Goal: Task Accomplishment & Management: Use online tool/utility

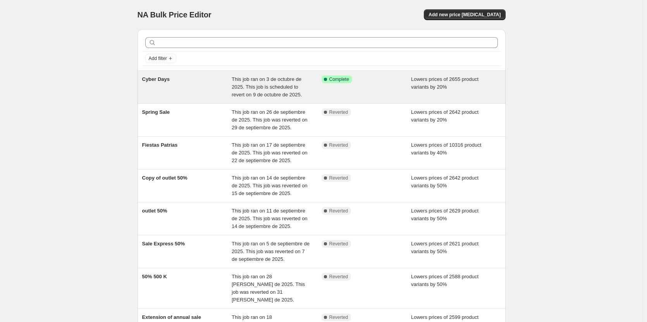
click at [277, 80] on span "This job ran on 3 de octubre de 2025. This job is scheduled to revert on 9 de o…" at bounding box center [267, 86] width 70 height 21
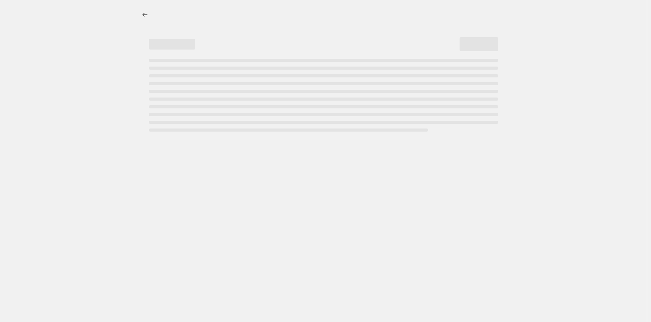
select select "percentage"
select select "tag"
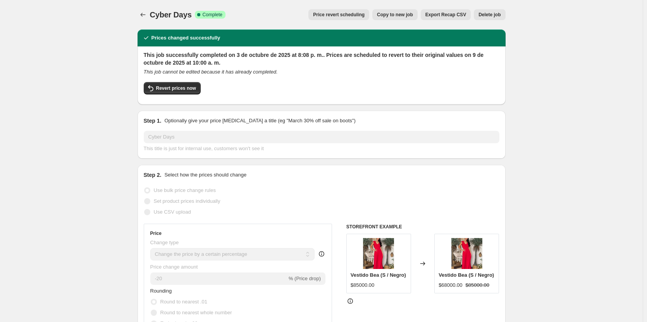
click at [335, 13] on span "Price revert scheduling" at bounding box center [339, 15] width 52 height 6
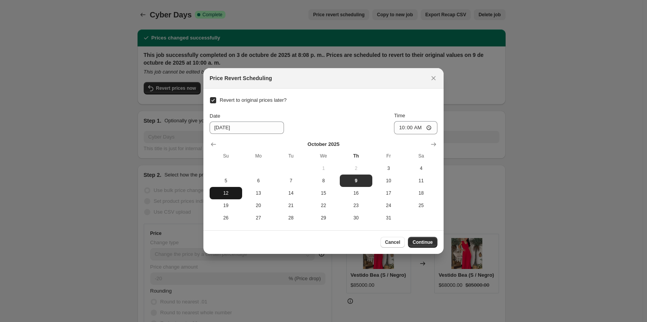
click at [222, 194] on span "12" at bounding box center [226, 193] width 26 height 6
type input "10/12/2025"
click at [407, 129] on input "10:00" at bounding box center [415, 127] width 43 height 13
type input "23:59"
click at [362, 120] on div "Date 10/12/2025 Time 23:59" at bounding box center [324, 123] width 228 height 22
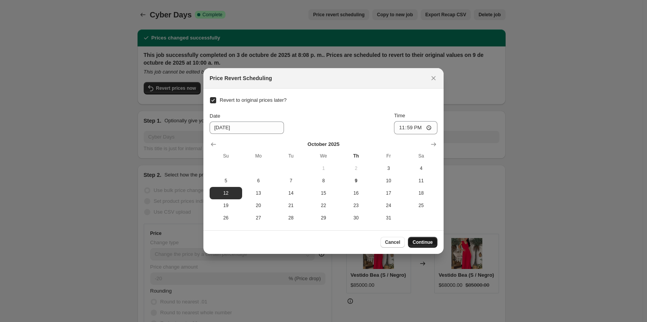
click at [424, 241] on span "Continue" at bounding box center [422, 242] width 20 height 6
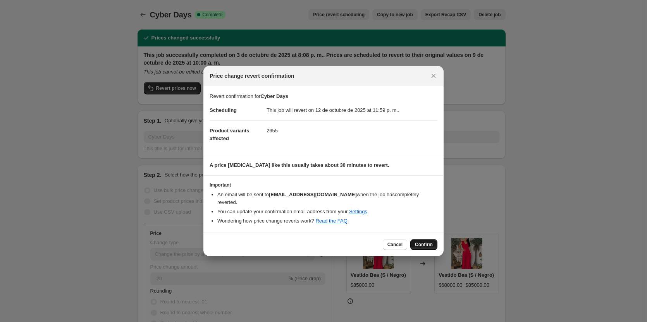
click at [420, 243] on span "Confirm" at bounding box center [424, 245] width 18 height 6
